Goal: Use online tool/utility: Use online tool/utility

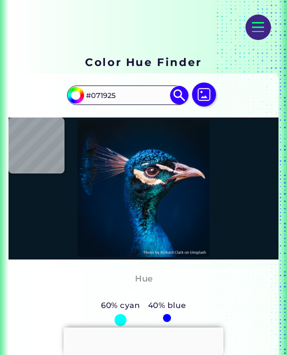
type input "#00203f"
type input "#00203F"
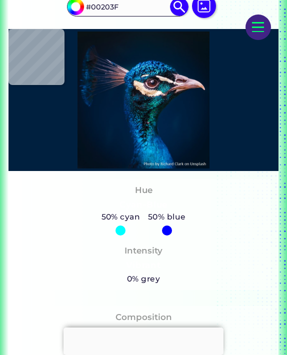
scroll to position [218, 0]
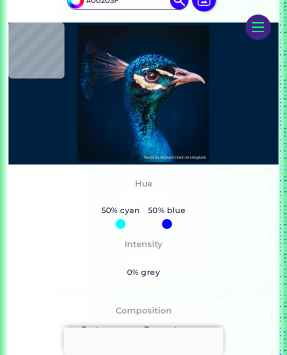
type input "#2874a9"
type input "#2874A9"
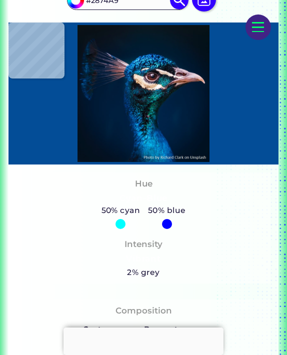
type input "#034d97"
type input "#034D97"
type input "#06222a"
type input "#06222A"
type input "#0c4044"
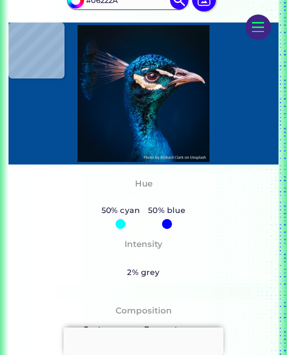
type input "#0C4044"
type input "#197381"
type input "#2ab0bf"
type input "#2AB0BF"
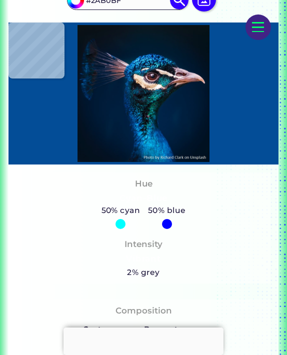
type input "#2f5865"
type input "#2F5865"
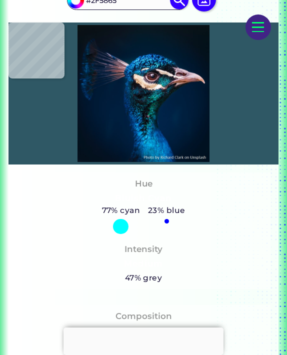
type input "#3a889d"
type input "#3A889D"
type input "#52bdc9"
type input "#52BDC9"
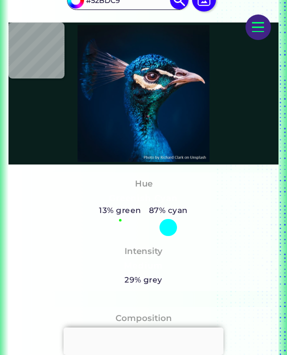
type input "#091f1c"
type input "#091F1C"
type input "#002144"
type input "#001f3e"
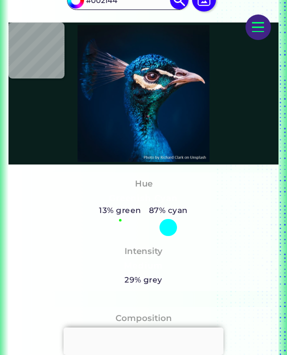
type input "#001F3E"
type input "#011f3b"
type input "#011F3B"
type input "#001b36"
type input "#001B36"
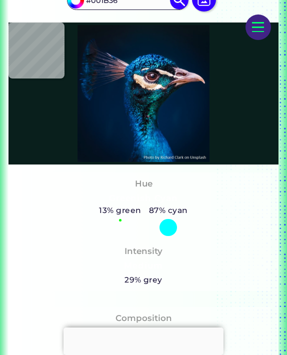
type input "#001a33"
type input "#001A33"
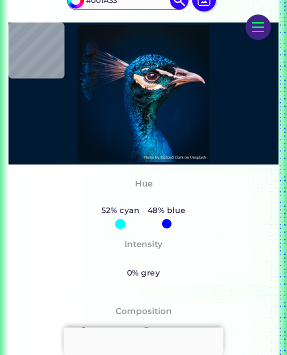
type input "#001932"
type input "#001832"
type input "#001a33"
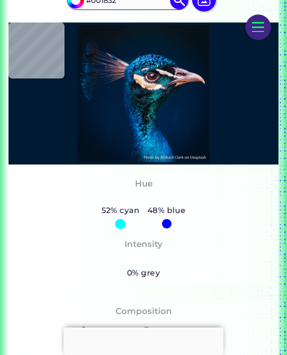
type input "#001A33"
type input "#001935"
type input "#001b36"
type input "#001B36"
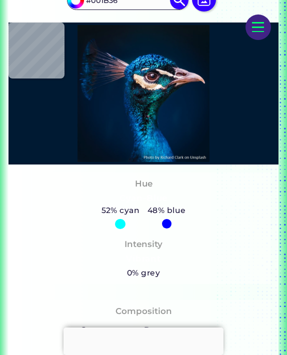
type input "#011c37"
type input "#011C37"
type input "#011c38"
type input "#011C38"
type input "#011c39"
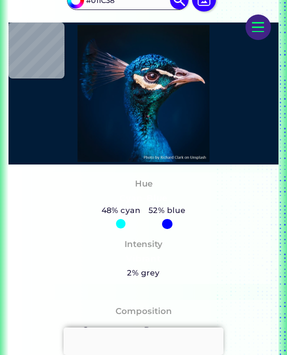
type input "#011C39"
type input "#011c37"
type input "#011C37"
type input "#001b36"
type input "#001B36"
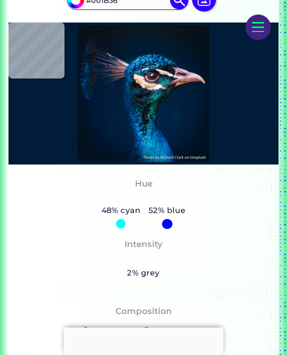
type input "#001b38"
type input "#001B38"
type input "#011b39"
type input "#011B39"
type input "#011c3a"
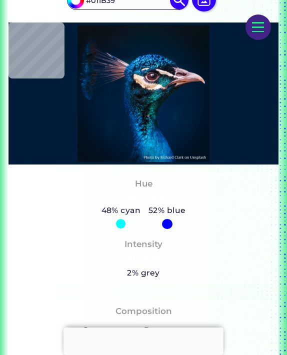
type input "#011C3A"
type input "#021d3b"
type input "#021D3B"
type input "#001d3b"
type input "#001D3B"
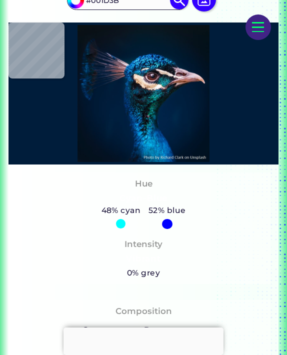
type input "#021d3a"
type input "#021D3A"
type input "#001d3c"
type input "#001D3C"
type input "#0163b0"
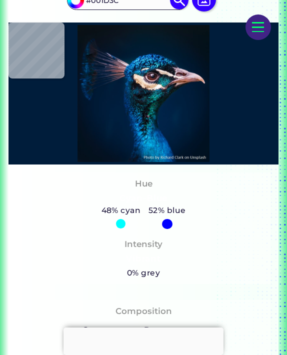
type input "#0163B0"
type input "#026cb9"
type input "#026CB9"
type input "#0669b1"
type input "#0669B1"
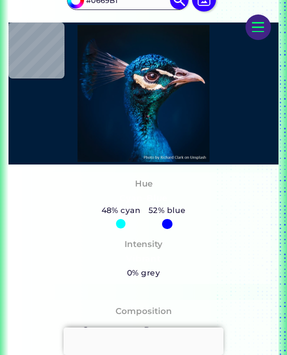
type input "#00519b"
type input "#00519B"
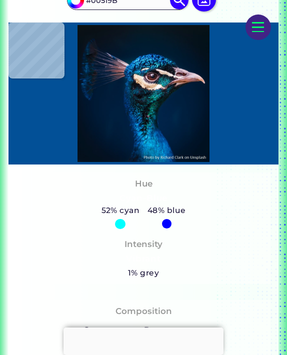
type input "#025097"
type input "#003676"
type input "#04294a"
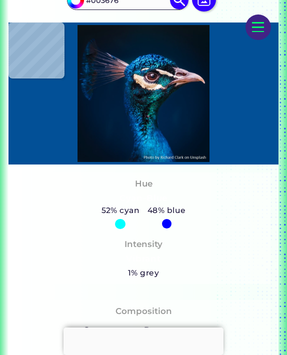
type input "#04294A"
type input "#04142d"
type input "#04142D"
type input "#001526"
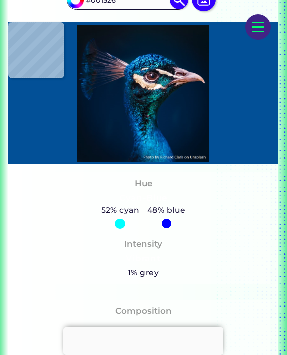
type input "#081122"
type input "#001524"
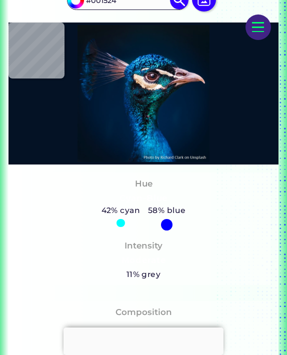
type input "#041225"
type input "#001427"
type input "#01152e"
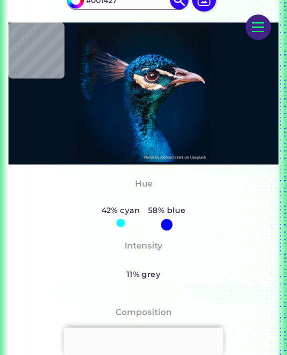
type input "#01152E"
type input "#002242"
type input "#112123"
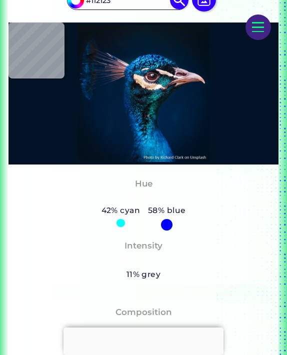
type input "#1e1f31"
type input "#1E1F31"
type input "#cfbcb0"
type input "#CFBCB0"
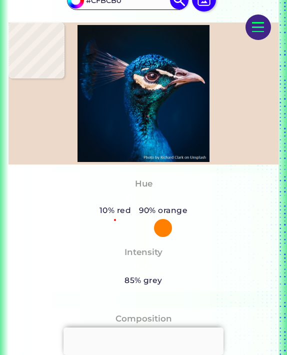
type input "#ecd9c9"
type input "#ECD9C9"
type input "#b5a08d"
type input "#B5A08D"
type input "#151720"
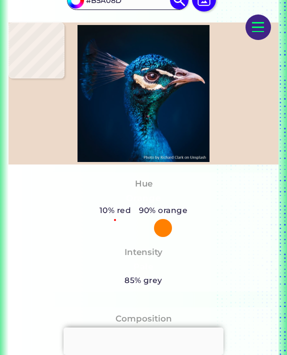
type input "#151720"
type input "#0a343e"
type input "#0A343E"
type input "#29a8b4"
type input "#29A8B4"
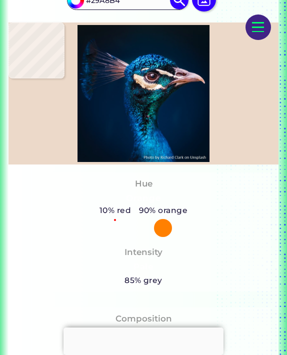
type input "#0c6886"
type input "#0C6886"
type input "#163753"
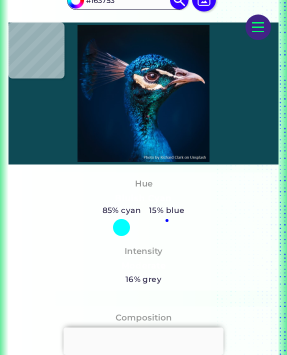
type input "#0e4a55"
type input "#0E4A55"
type input "#003e4d"
type input "#003E4D"
type input "#005767"
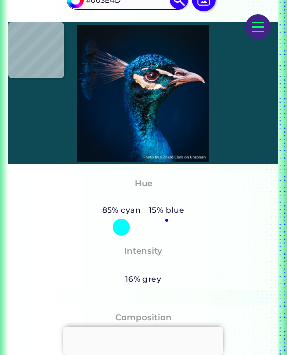
type input "#005767"
type input "#026d75"
type input "#026D75"
type input "#01717d"
type input "#01717D"
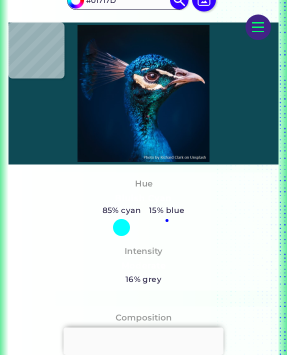
type input "#02aab1"
type input "#02AAB1"
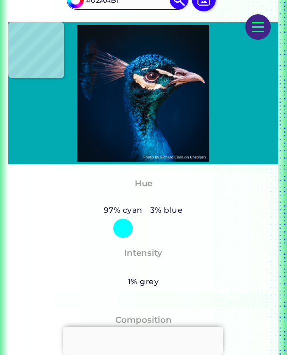
type input "#0db7be"
type input "#0DB7BE"
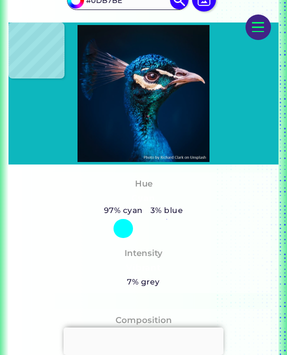
type input "#026d77"
type input "#026D77"
type input "#084c5d"
type input "#084C5D"
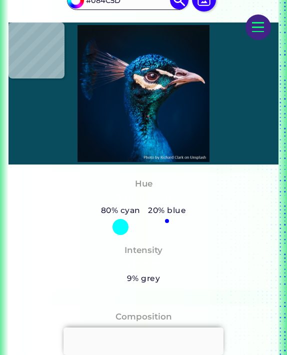
type input "#0e3e4d"
type input "#0E3E4D"
type input "#177687"
type input "#02384e"
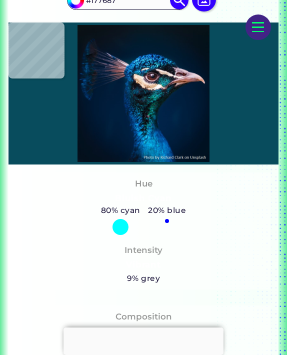
type input "#02384E"
type input "#154146"
type input "#153b47"
type input "#153B47"
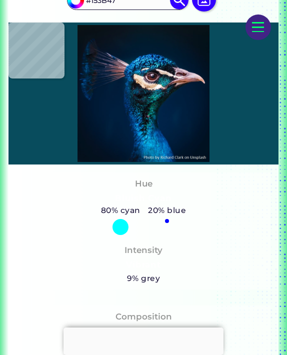
type input "#1a2f37"
type input "#1A2F37"
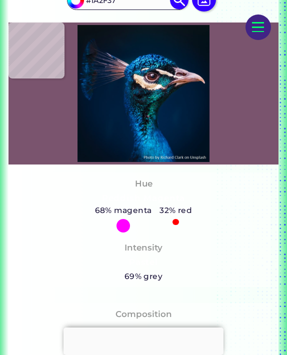
type input "#7a546e"
type input "#7A546E"
type input "#3f364e"
type input "#3F364E"
type input "#a0888e"
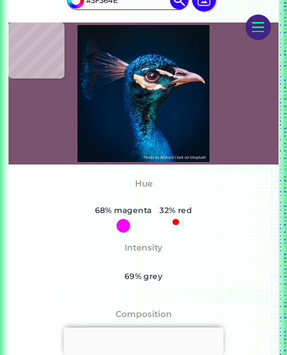
type input "#A0888E"
type input "#379095"
type input "#0d617a"
type input "#0D617A"
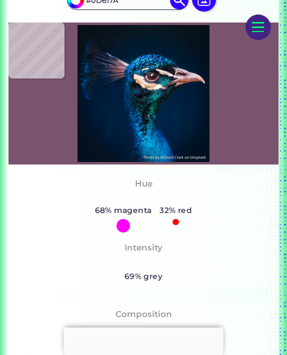
type input "#20becb"
type input "#20BECB"
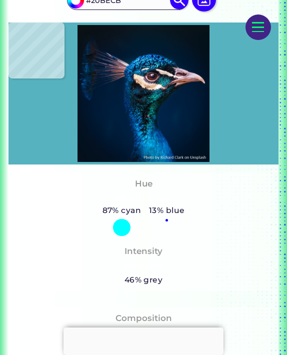
type input "#57b2bf"
type input "#57B2BF"
type input "#13586d"
type input "#13586D"
type input "#032d3f"
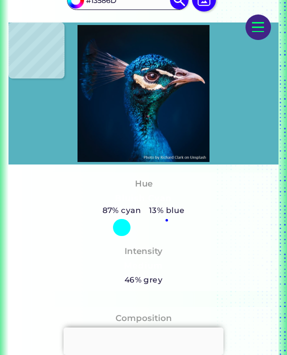
type input "#032D3F"
type input "#0d565c"
type input "#0D565C"
type input "#02525c"
type input "#02525C"
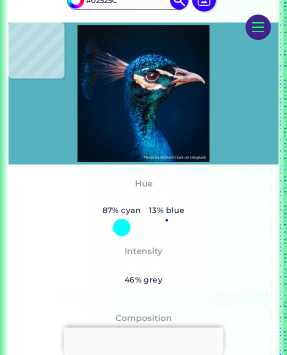
type input "#003b50"
type input "#003B50"
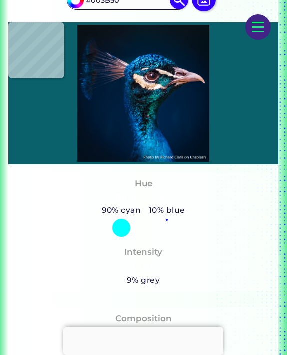
type input "#0a616b"
type input "#0A616B"
type input "#493743"
type input "#80606e"
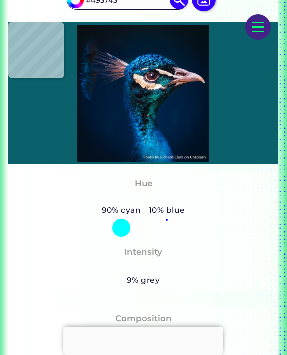
type input "#80606E"
type input "#ae8799"
type input "#AE8799"
type input "#9b707b"
type input "#9B707B"
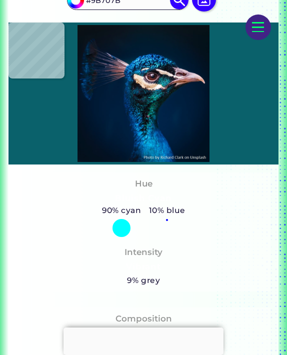
type input "#542c33"
type input "#542C33"
type input "#4f2222"
type input "#4F2222"
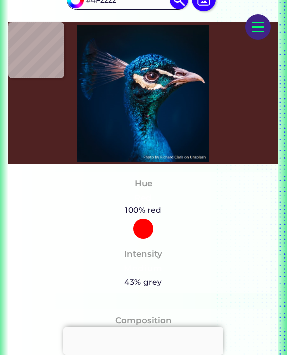
type input "#4d221e"
type input "#4D221E"
type input "#482421"
type input "#4a2126"
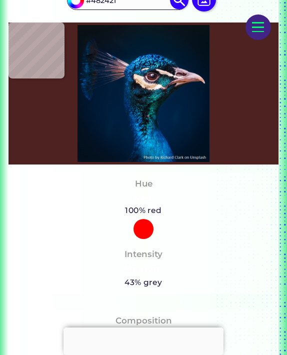
type input "#4A2126"
type input "#50222d"
type input "#50222D"
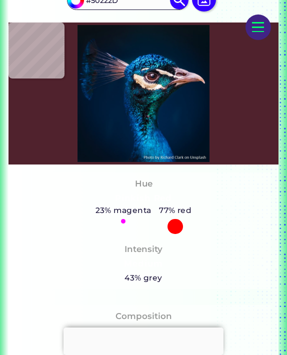
type input "#4c262b"
type input "#4C262B"
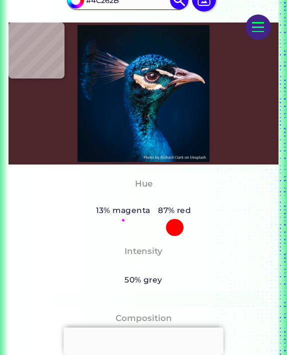
type input "#562a2e"
type input "#562A2E"
type input "#1f1219"
type input "#1F1219"
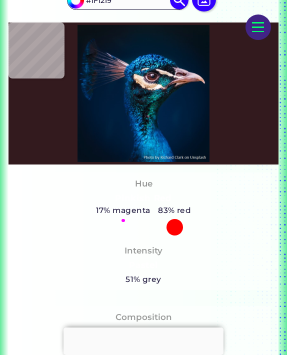
type input "#331a1e"
type input "#331A1E"
click at [155, 75] on img at bounding box center [143, 93] width 265 height 137
click at [156, 75] on img at bounding box center [143, 93] width 265 height 137
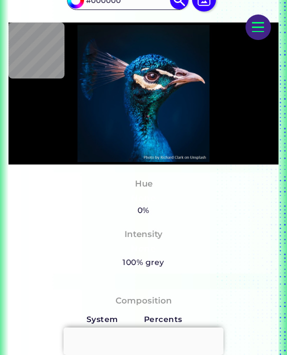
click at [225, 88] on img at bounding box center [143, 93] width 265 height 137
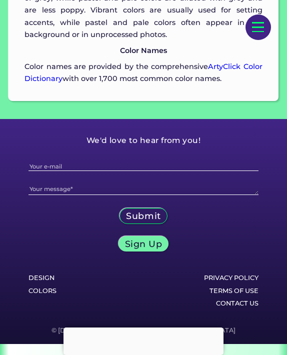
scroll to position [2099, 0]
